Goal: Task Accomplishment & Management: Manage account settings

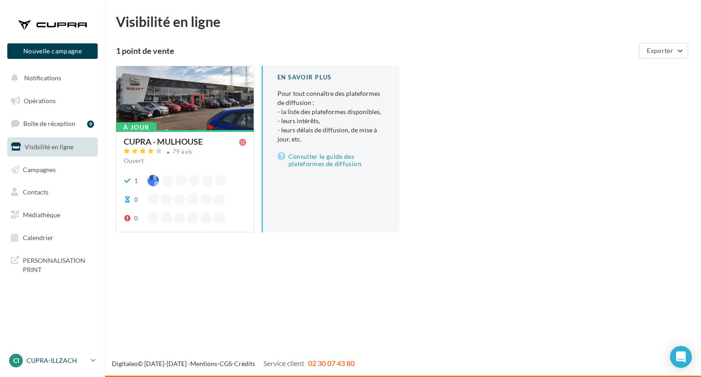
click at [46, 356] on p "CUPRA-ILLZACH" at bounding box center [56, 360] width 61 height 9
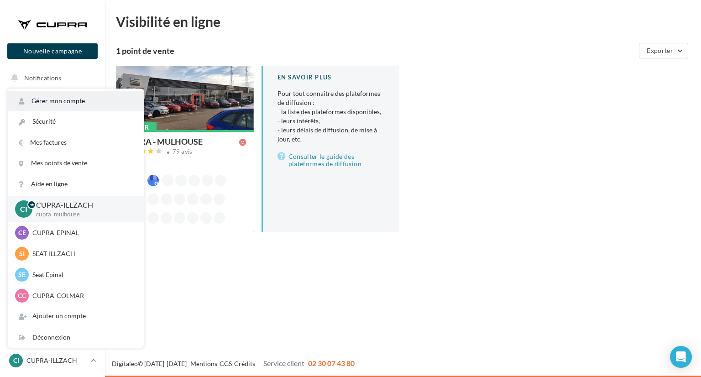
click at [62, 100] on link "Gérer mon compte" at bounding box center [76, 101] width 136 height 21
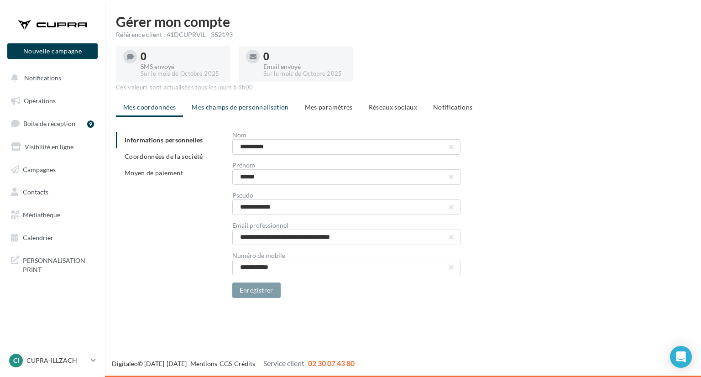
click at [239, 112] on li "Mes champs de personnalisation" at bounding box center [240, 107] width 112 height 16
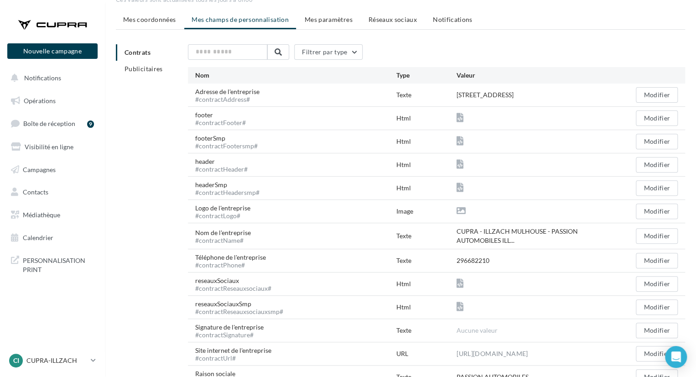
scroll to position [91, 0]
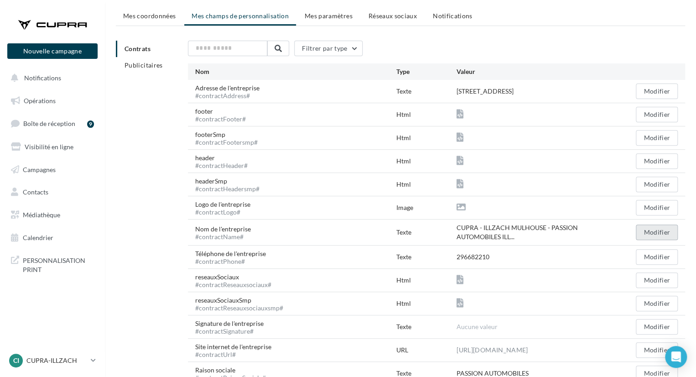
click at [659, 232] on button "Modifier" at bounding box center [657, 233] width 42 height 16
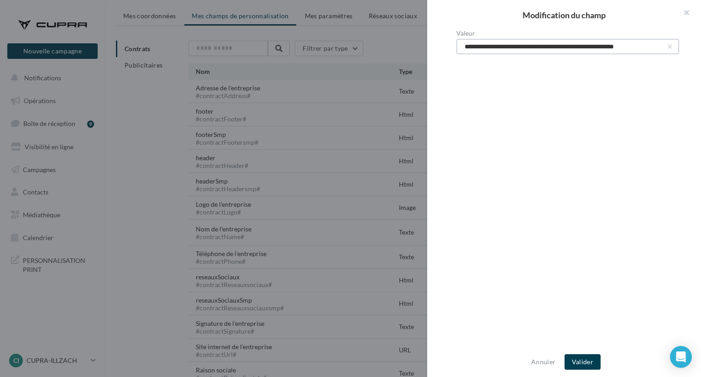
click at [466, 45] on input "**********" at bounding box center [567, 47] width 223 height 16
type input "**********"
click at [585, 359] on button "Valider" at bounding box center [582, 362] width 36 height 16
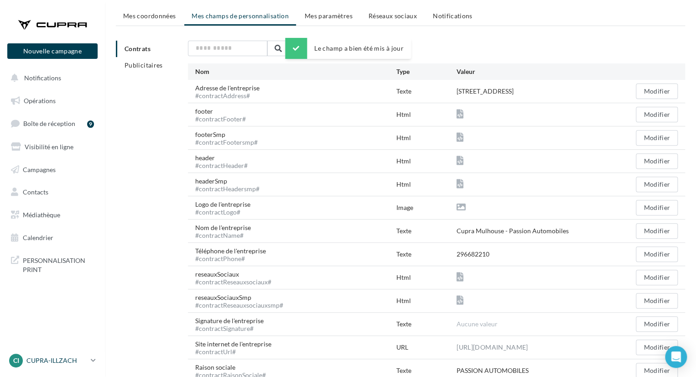
click at [68, 360] on p "CUPRA-ILLZACH" at bounding box center [56, 360] width 61 height 9
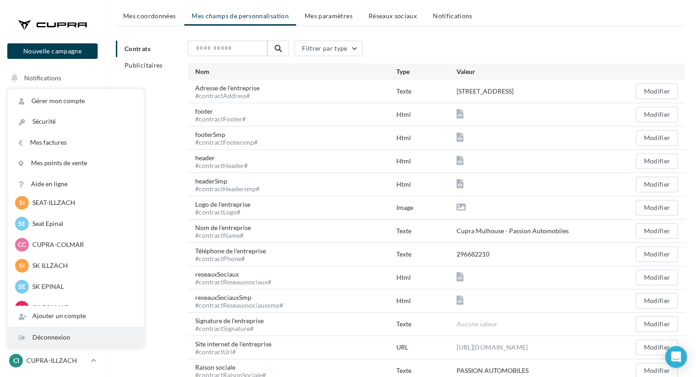
scroll to position [126, 0]
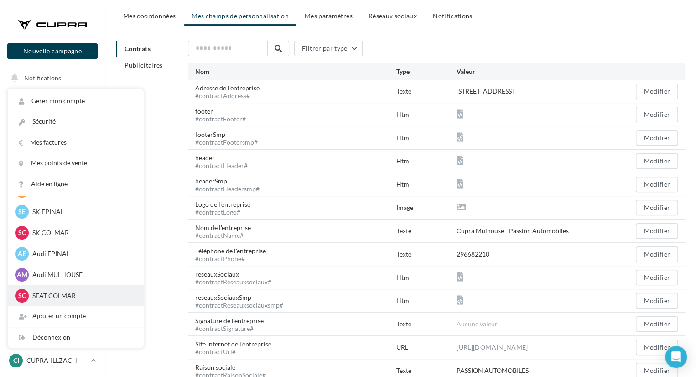
drag, startPoint x: 77, startPoint y: 256, endPoint x: 94, endPoint y: 289, distance: 36.9
click at [92, 295] on div "CI CUPRA-ILLZACH cupra_mulhouse CE CUPRA-EPINAL cupra_epinal SI SEAT-ILLZACH SE…" at bounding box center [76, 188] width 136 height 236
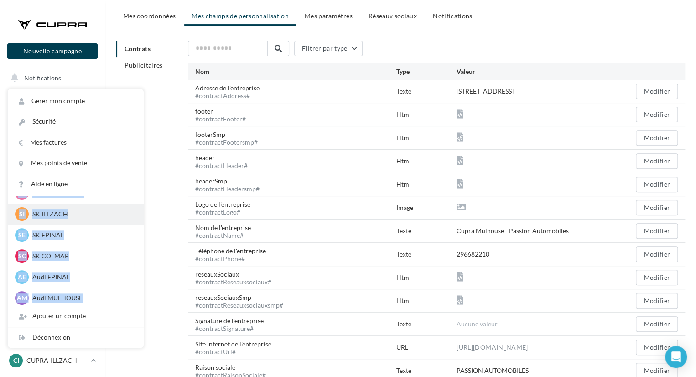
scroll to position [80, 0]
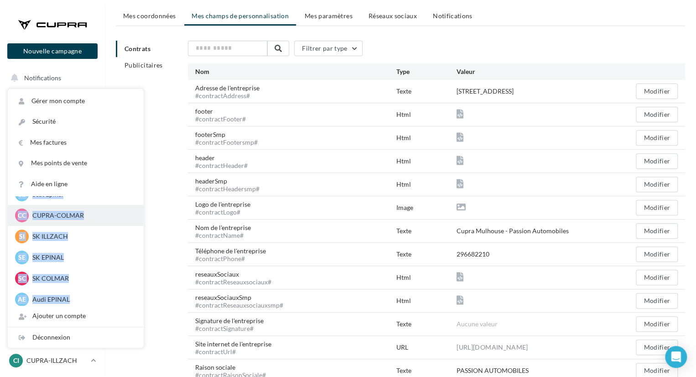
click at [67, 218] on p "CUPRA-COLMAR" at bounding box center [82, 215] width 100 height 9
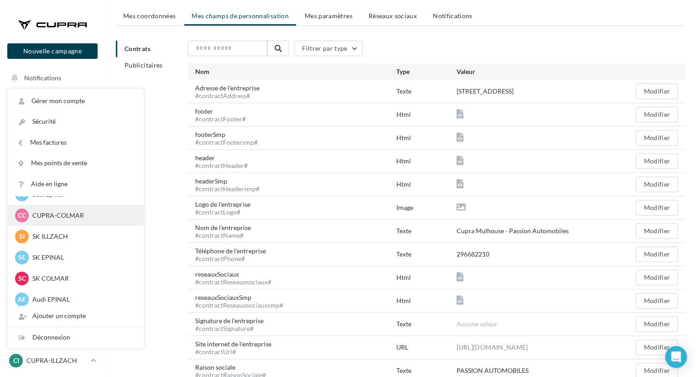
click at [67, 216] on p "CUPRA-COLMAR" at bounding box center [82, 215] width 100 height 9
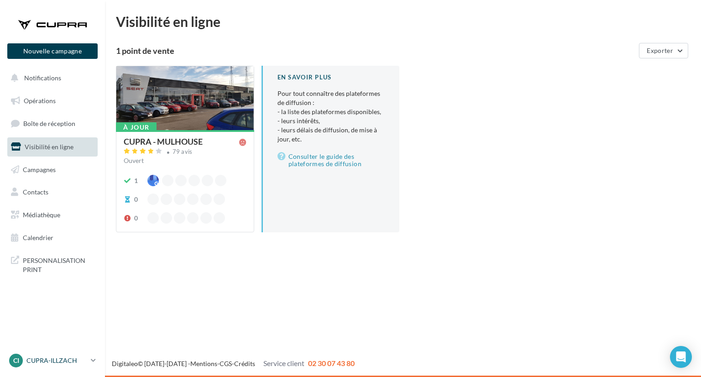
click at [35, 360] on p "CUPRA-ILLZACH" at bounding box center [56, 360] width 61 height 9
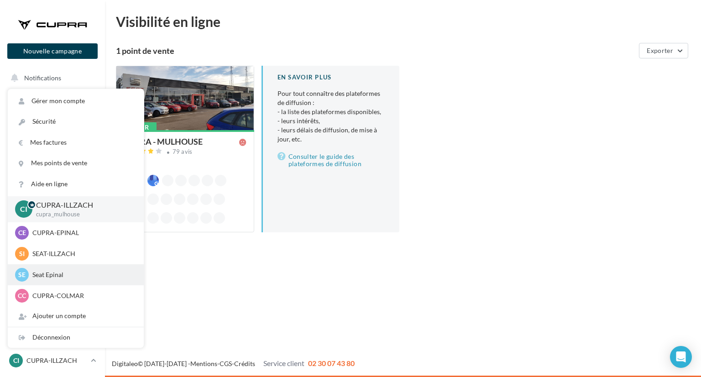
scroll to position [46, 0]
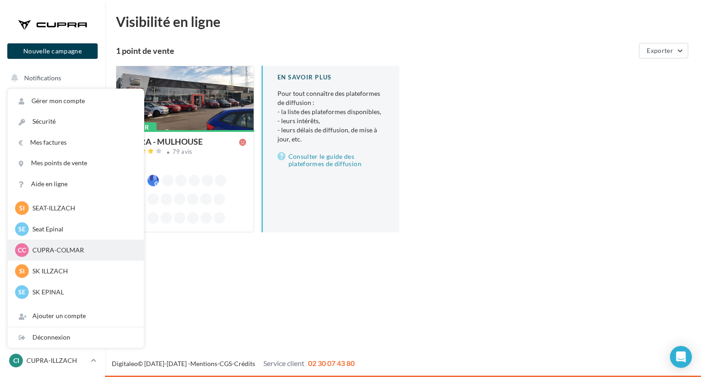
click at [83, 254] on p "CUPRA-COLMAR" at bounding box center [82, 249] width 100 height 9
